Goal: Transaction & Acquisition: Purchase product/service

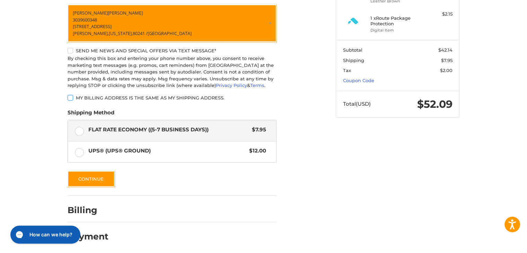
scroll to position [158, 0]
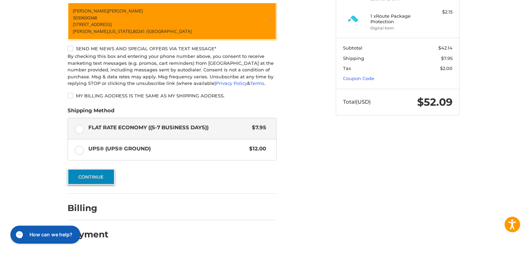
click at [90, 174] on button "Continue" at bounding box center [91, 177] width 47 height 16
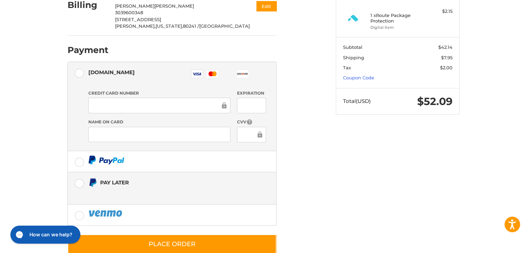
scroll to position [167, 0]
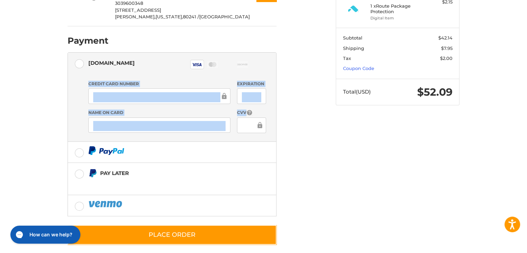
drag, startPoint x: 318, startPoint y: 51, endPoint x: 254, endPoint y: 107, distance: 85.9
click at [264, 104] on div "Customer [EMAIL_ADDRESS][DOMAIN_NAME] Sign Out Shipping [PERSON_NAME] 303960034…" at bounding box center [196, 70] width 268 height 364
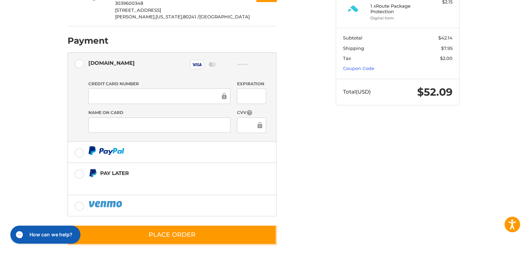
click at [323, 134] on div "Customer [EMAIL_ADDRESS][DOMAIN_NAME] Sign Out Shipping [PERSON_NAME] 303960034…" at bounding box center [196, 70] width 268 height 364
click at [359, 69] on link "Coupon Code" at bounding box center [358, 68] width 31 height 6
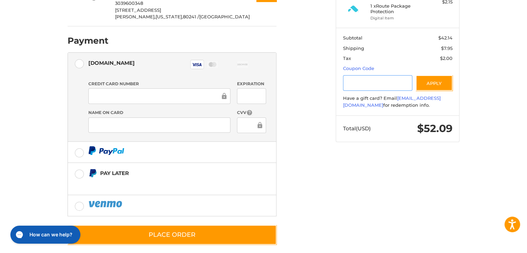
click at [362, 85] on input "Gift Certificate or Coupon Code" at bounding box center [378, 83] width 70 height 16
click at [442, 89] on button "Apply" at bounding box center [434, 83] width 37 height 16
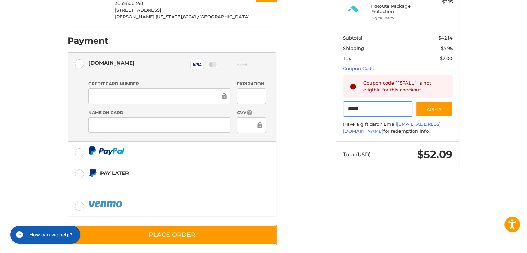
drag, startPoint x: 366, startPoint y: 113, endPoint x: 323, endPoint y: 111, distance: 42.6
click at [323, 113] on div "Customer [EMAIL_ADDRESS][DOMAIN_NAME] Sign Out Shipping [PERSON_NAME] 303960034…" at bounding box center [264, 73] width 416 height 371
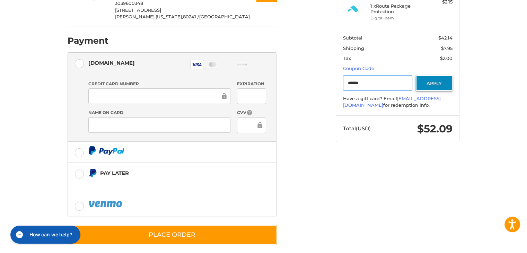
type input "******"
click at [443, 86] on button "Apply" at bounding box center [434, 83] width 37 height 16
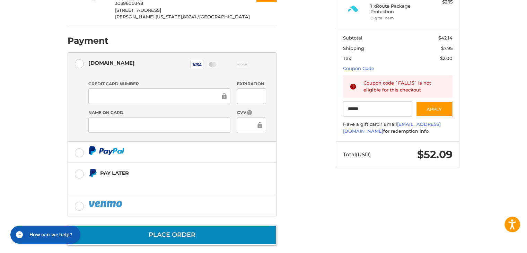
click at [194, 226] on button "Place Order" at bounding box center [172, 235] width 209 height 20
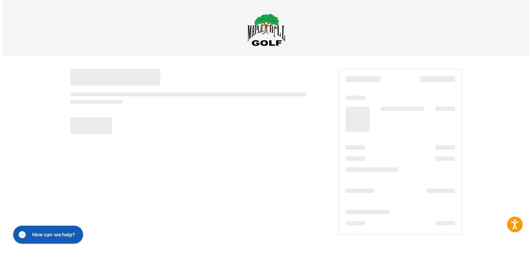
scroll to position [0, 0]
